Goal: Task Accomplishment & Management: Manage account settings

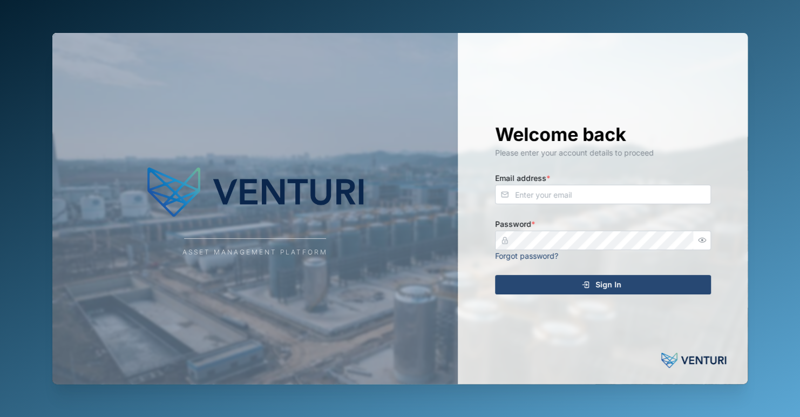
click at [568, 78] on div "Welcome back Please enter your account details to proceed Email address * Passw…" at bounding box center [602, 208] width 259 height 351
click at [604, 1] on div "Asset Management Platform Welcome back Please enter your account details to pro…" at bounding box center [400, 208] width 713 height 417
click at [685, 89] on div "Welcome back Please enter your account details to proceed Email address * Passw…" at bounding box center [602, 208] width 259 height 351
type input "[EMAIL_ADDRESS][DOMAIN_NAME]"
click at [622, 296] on div "Welcome back Please enter your account details to proceed Email address * [EMAI…" at bounding box center [602, 208] width 259 height 351
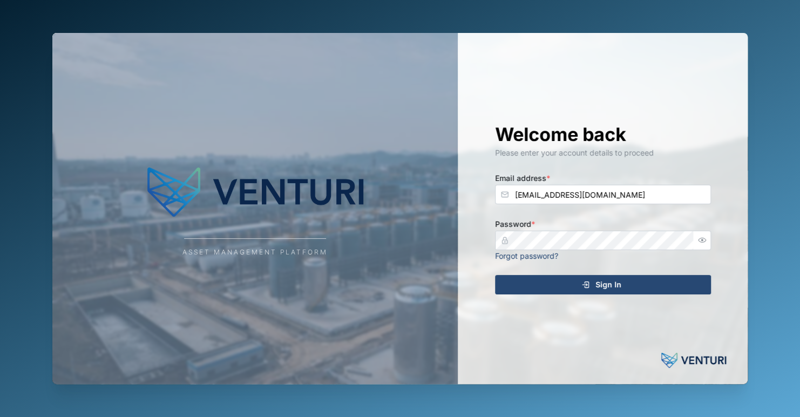
click at [622, 294] on button "Sign In" at bounding box center [603, 284] width 216 height 19
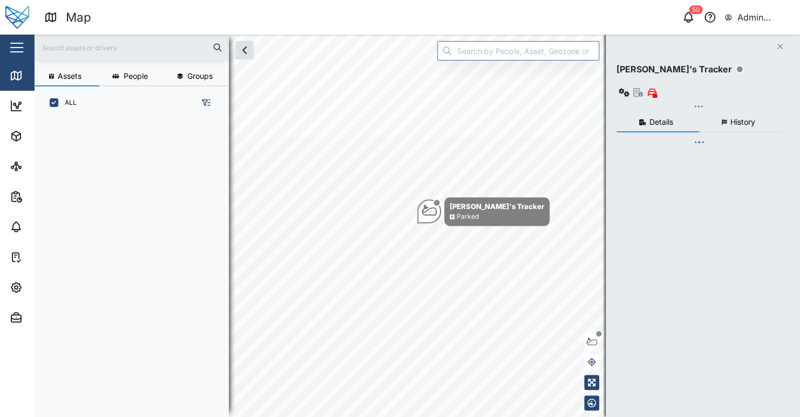
scroll to position [284, 168]
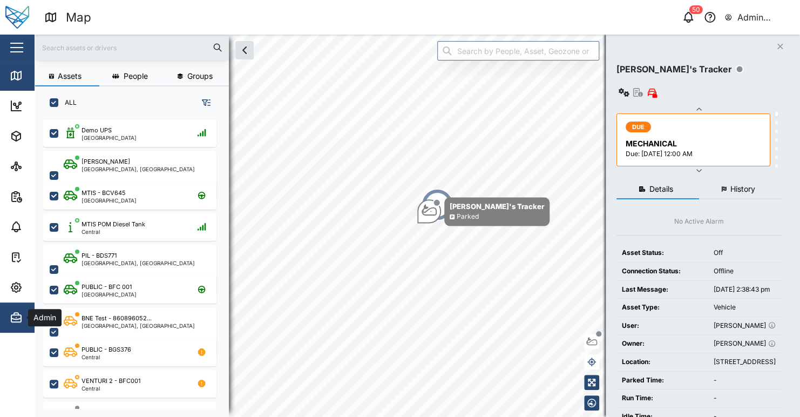
click at [18, 323] on span "Admin" at bounding box center [59, 317] width 98 height 30
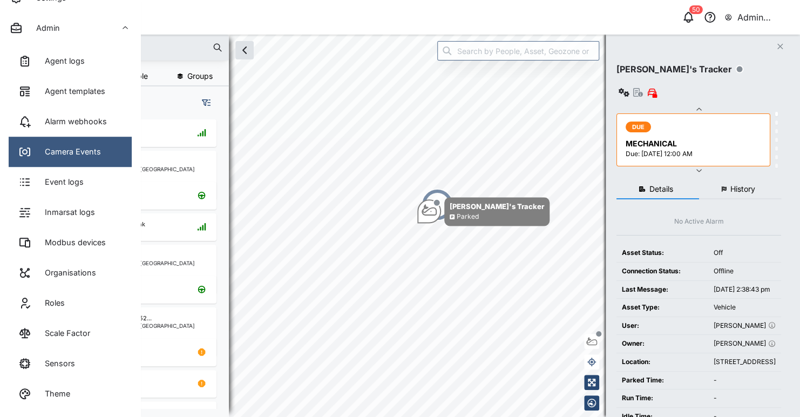
scroll to position [73, 0]
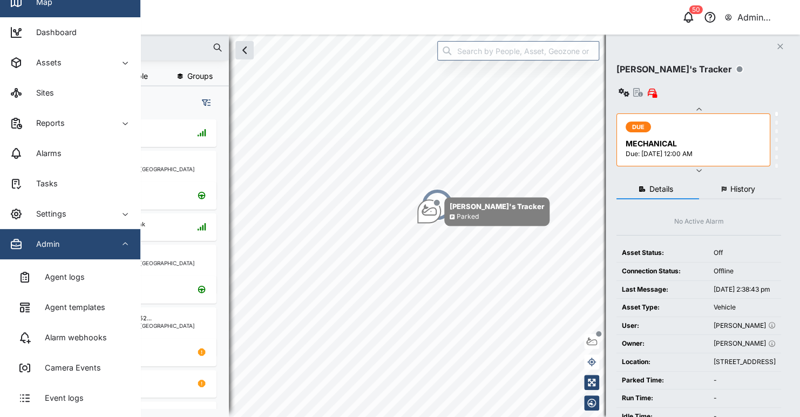
click at [78, 243] on div "Admin" at bounding box center [59, 244] width 98 height 13
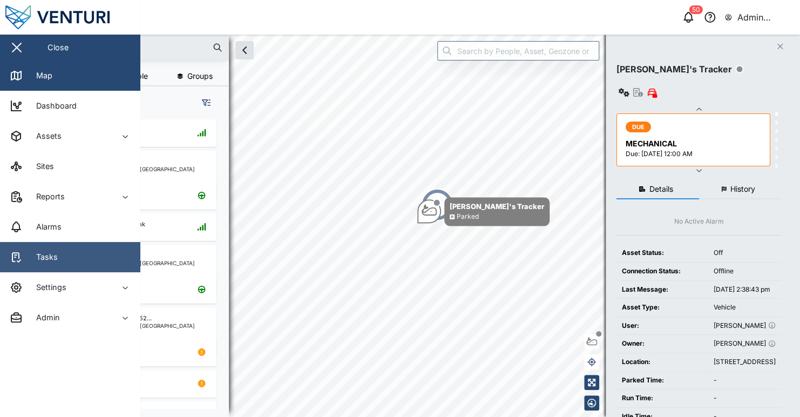
scroll to position [0, 0]
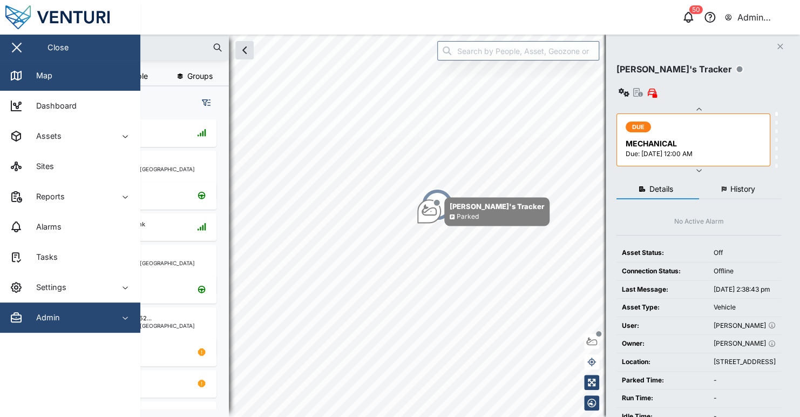
click at [74, 320] on div "Admin" at bounding box center [59, 317] width 98 height 13
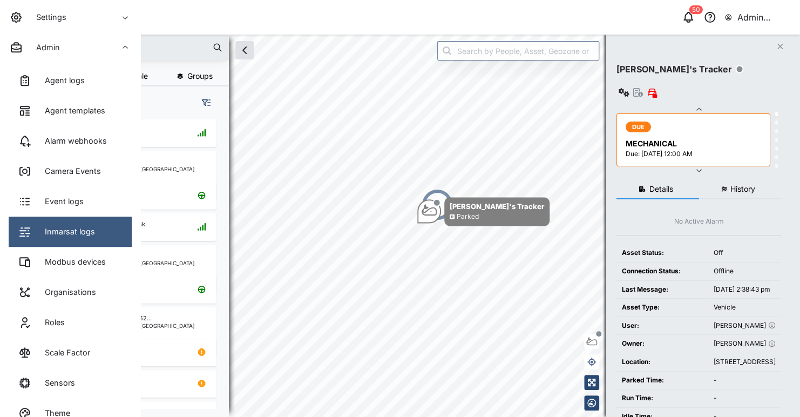
scroll to position [216, 0]
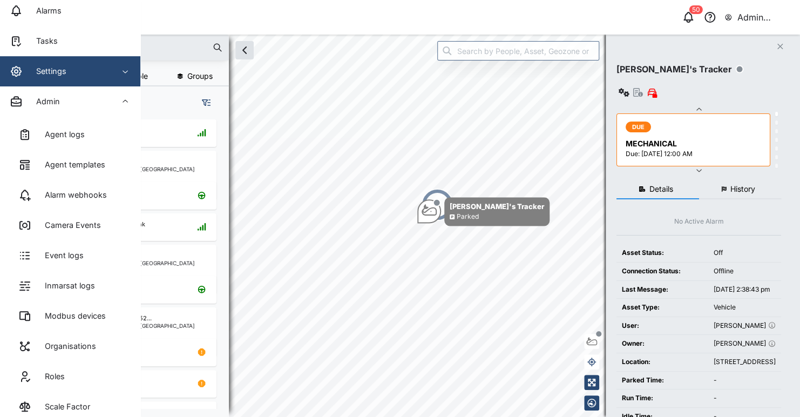
click at [73, 73] on div "Settings" at bounding box center [59, 71] width 98 height 13
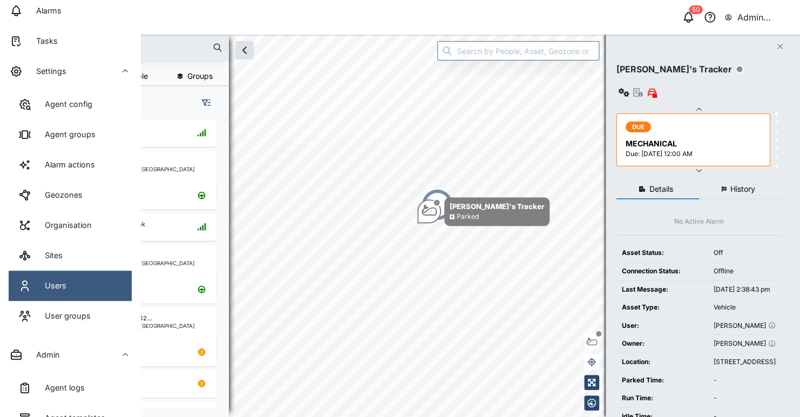
click at [80, 279] on link "Users" at bounding box center [70, 285] width 123 height 30
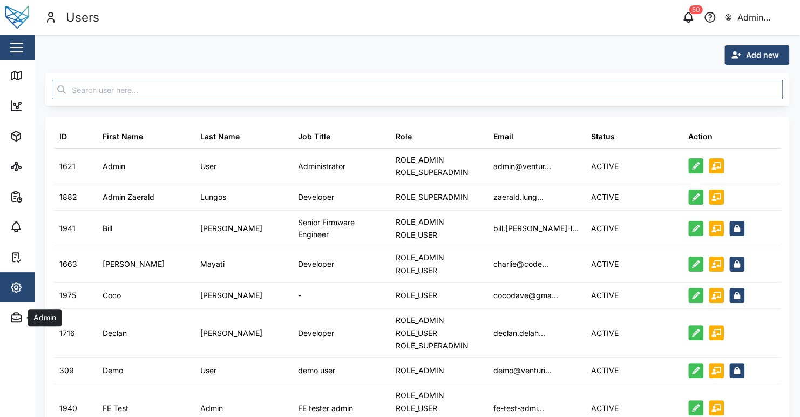
click at [355, 50] on div "Add new" at bounding box center [417, 54] width 744 height 19
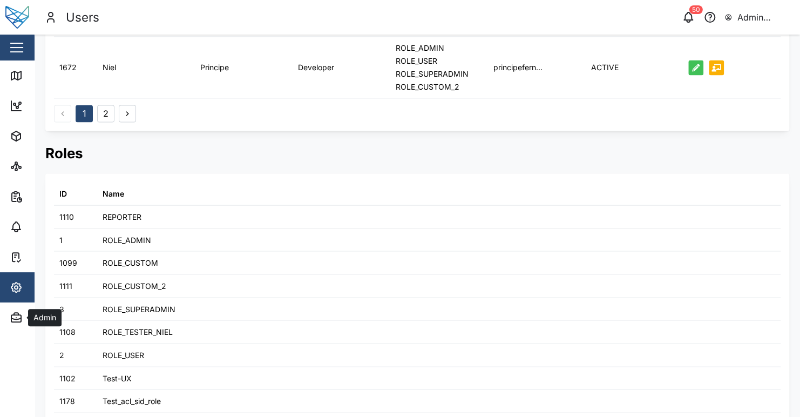
scroll to position [860, 0]
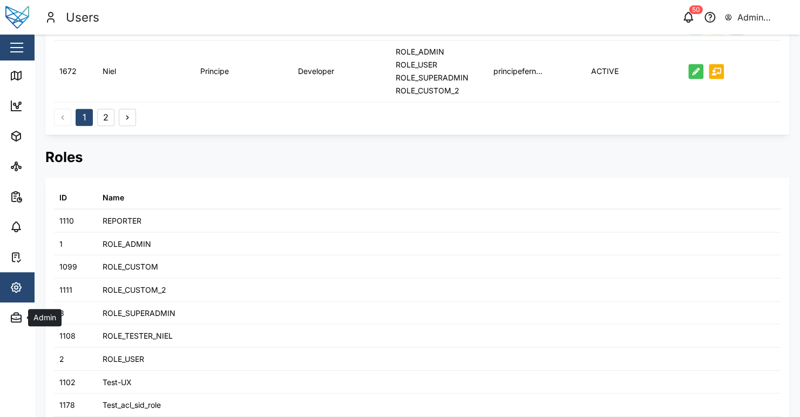
click at [463, 152] on h2 "Roles" at bounding box center [417, 156] width 744 height 19
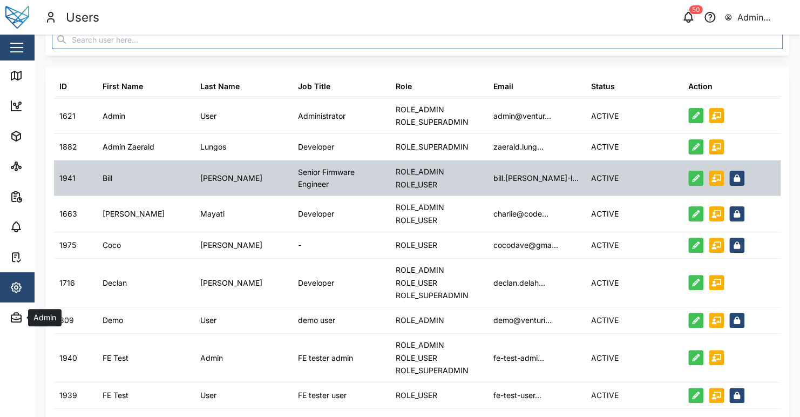
scroll to position [0, 0]
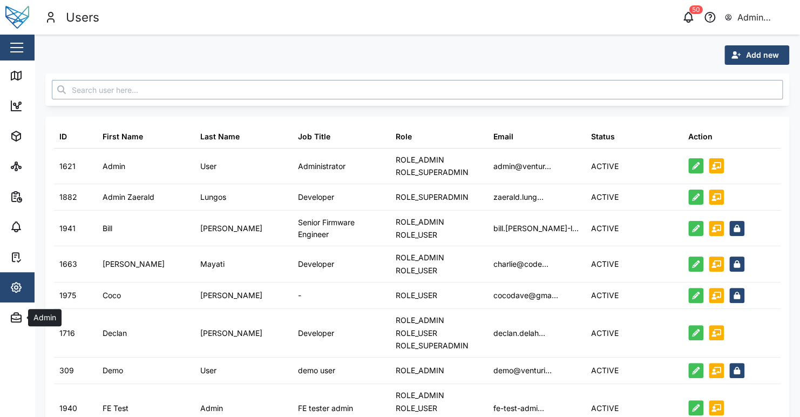
click at [202, 94] on input "text" at bounding box center [417, 89] width 731 height 19
type input "zaerald"
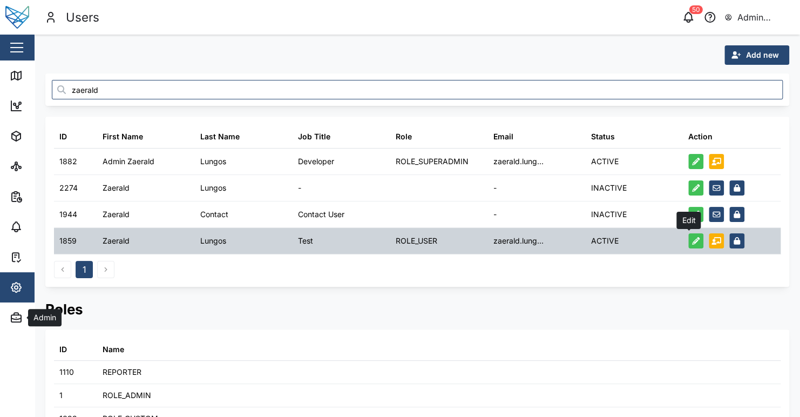
click at [692, 238] on icon "button" at bounding box center [696, 241] width 8 height 8
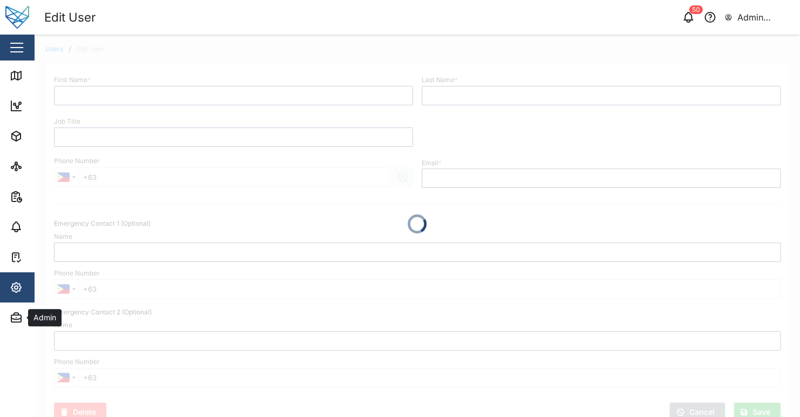
type input "Zaerald"
type input "Lungos"
type input "Test"
type input "[EMAIL_ADDRESS][DOMAIN_NAME]"
type input "Test ec name"
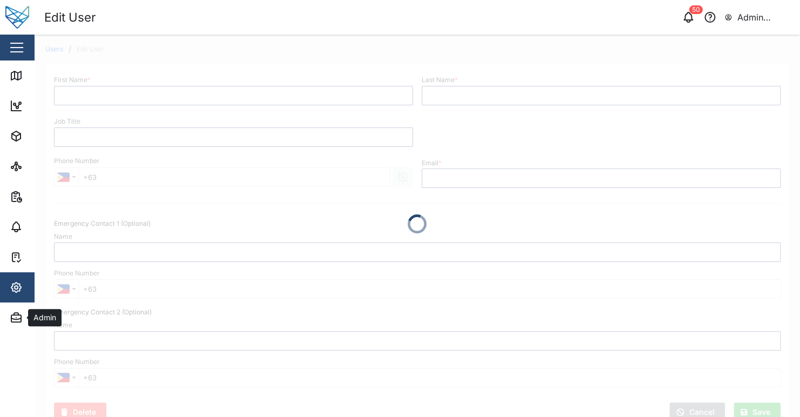
type input "Test ec name"
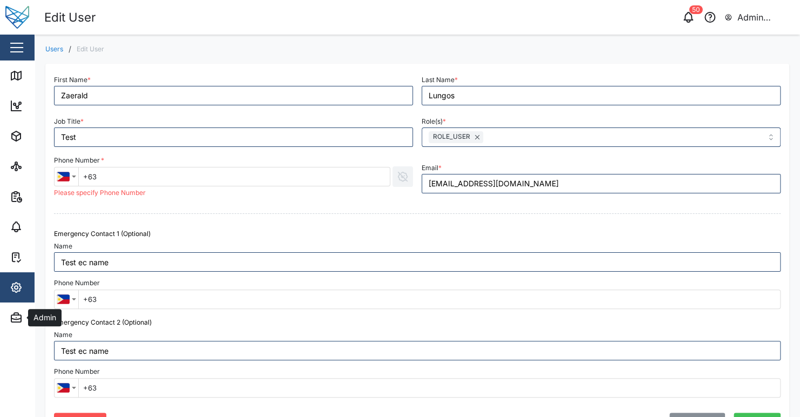
click at [391, 207] on div at bounding box center [417, 213] width 735 height 22
click at [614, 51] on div "Users / Edit User" at bounding box center [417, 49] width 744 height 8
click at [687, 15] on icon "button" at bounding box center [688, 17] width 13 height 13
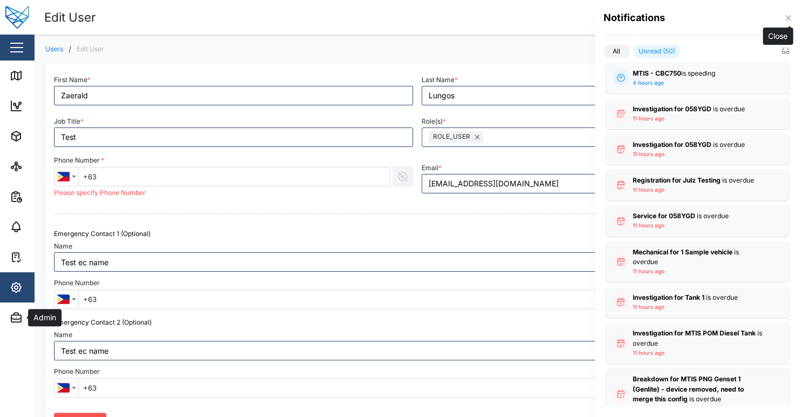
click at [785, 22] on icon "button" at bounding box center [788, 17] width 9 height 9
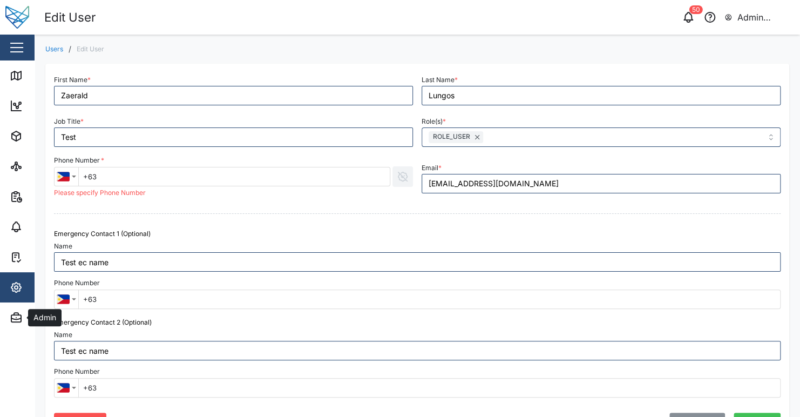
click at [361, 53] on div "First Name * Zaerald Last Name * Lungos Job Title * Test Role(s) * ROLE_USER Ph…" at bounding box center [417, 252] width 744 height 398
